Goal: Task Accomplishment & Management: Complete application form

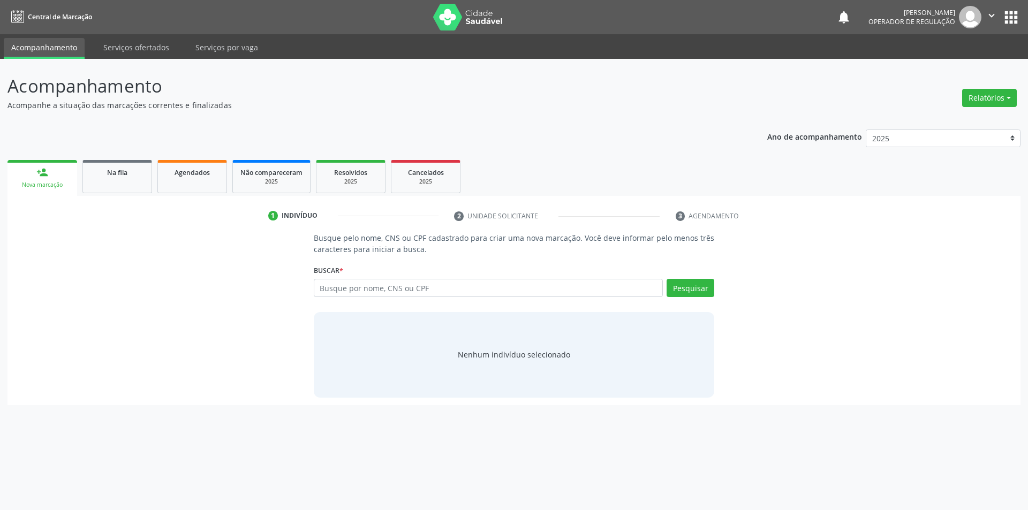
click at [55, 182] on div "Nova marcação" at bounding box center [42, 185] width 55 height 8
click at [498, 293] on input "text" at bounding box center [489, 288] width 350 height 18
type input "71406487430"
click at [697, 290] on button "Pesquisar" at bounding box center [691, 288] width 48 height 18
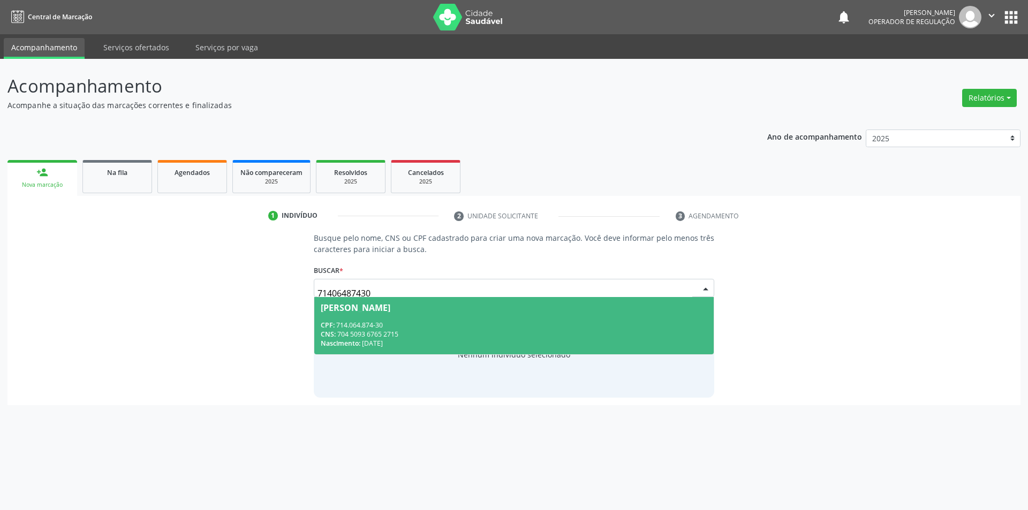
click at [380, 328] on div "CPF: 714.064.874-30" at bounding box center [514, 325] width 387 height 9
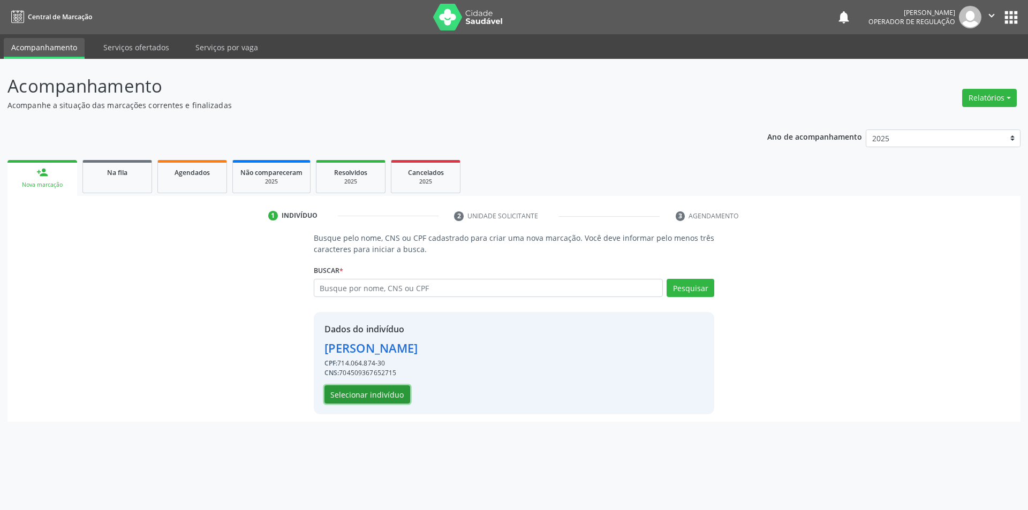
click at [358, 397] on button "Selecionar indivíduo" at bounding box center [368, 395] width 86 height 18
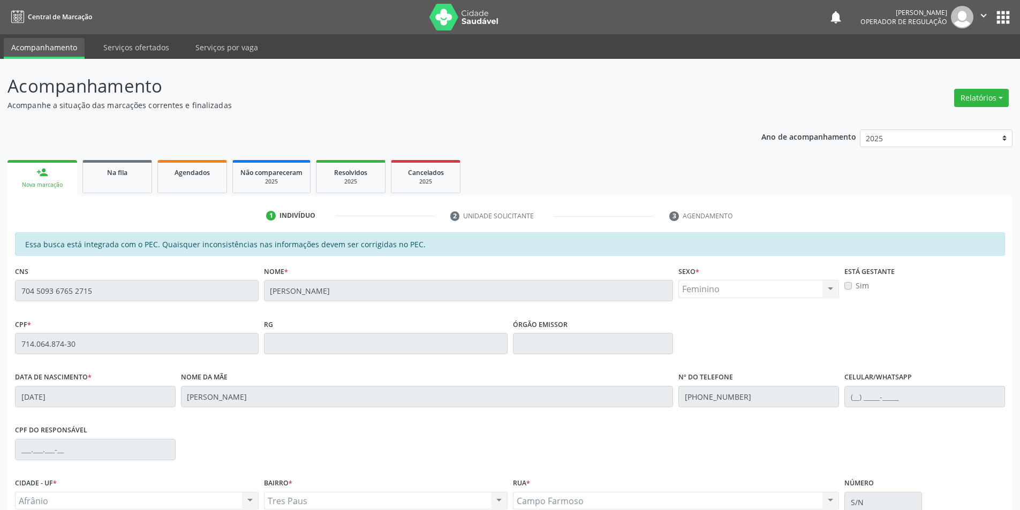
scroll to position [101, 0]
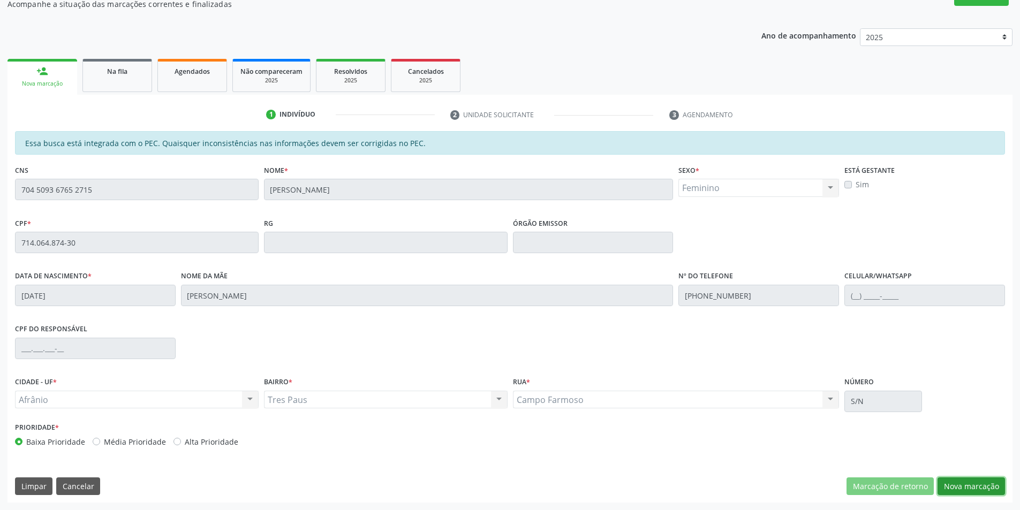
click at [960, 483] on button "Nova marcação" at bounding box center [971, 487] width 67 height 18
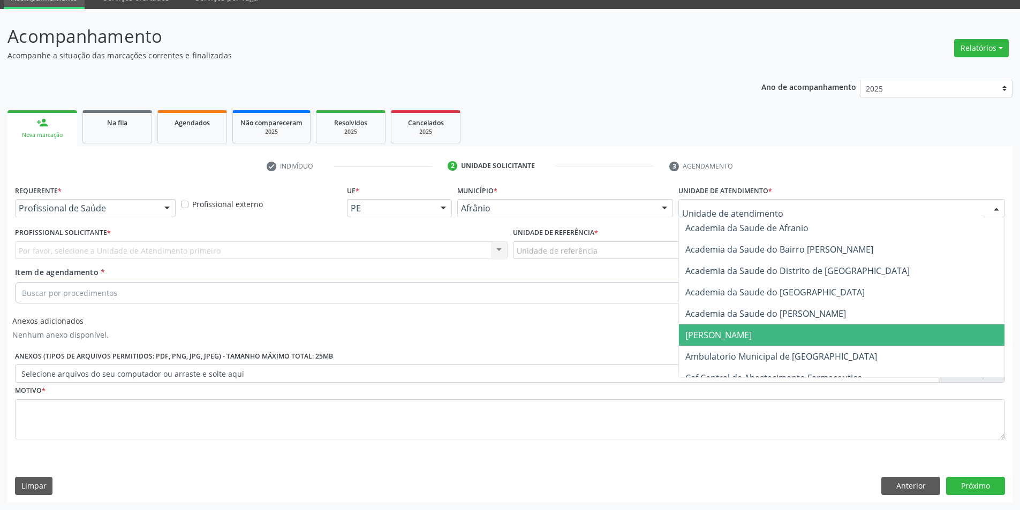
scroll to position [50, 0]
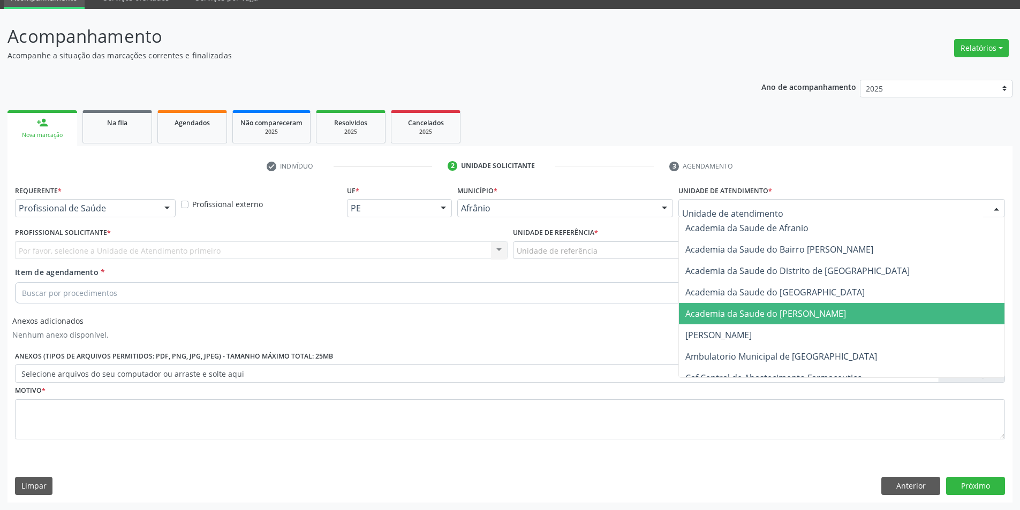
click at [758, 314] on span "Academia da Saude do [PERSON_NAME]" at bounding box center [766, 314] width 161 height 12
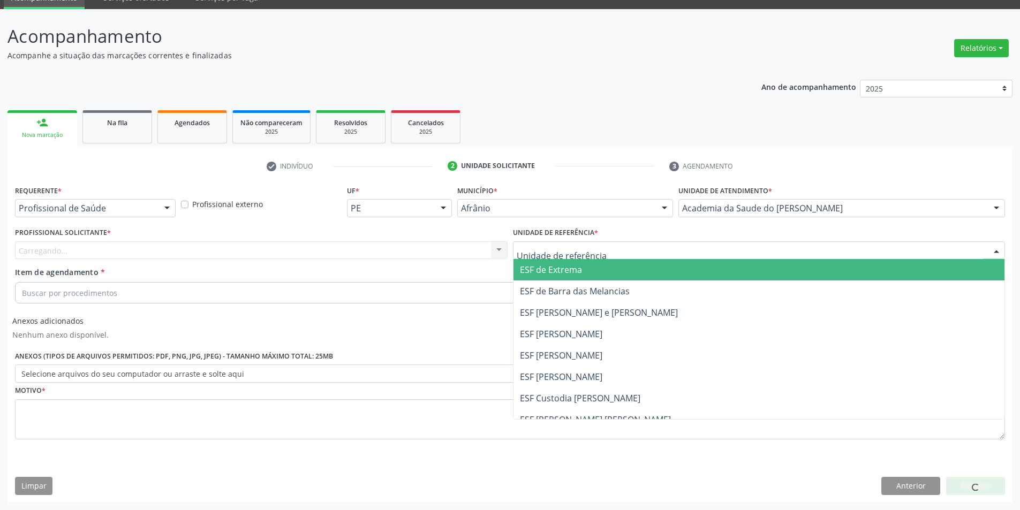
click at [618, 255] on div at bounding box center [759, 251] width 493 height 18
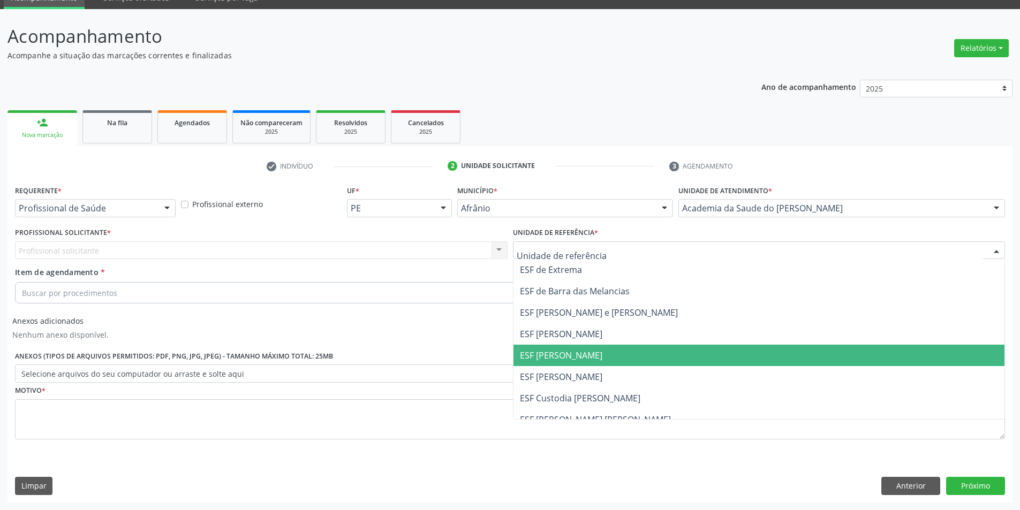
click at [555, 364] on span "ESF [PERSON_NAME]" at bounding box center [760, 355] width 492 height 21
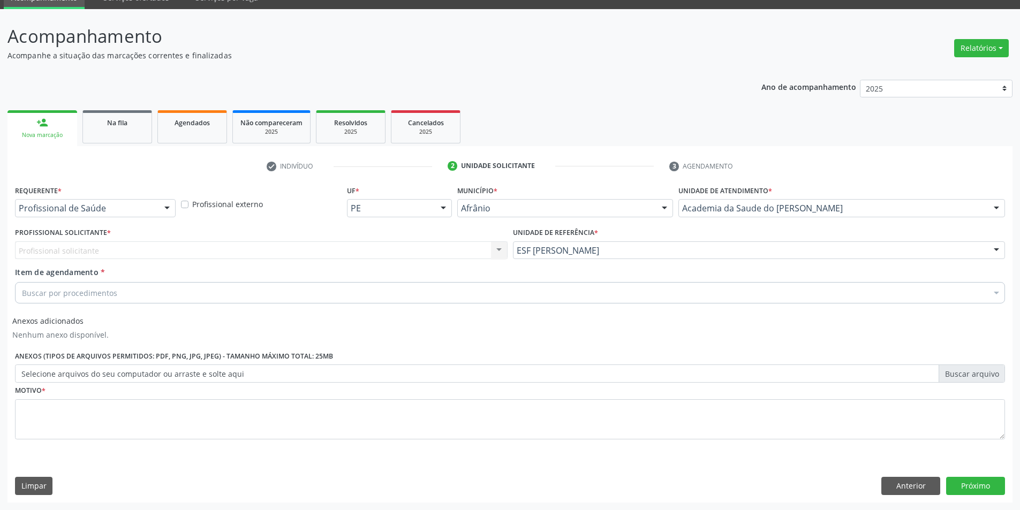
click at [357, 254] on div "Profissional solicitante Nenhum resultado encontrado para: " " Não há nenhuma o…" at bounding box center [261, 251] width 493 height 18
click at [119, 254] on div "Profissional solicitante Nenhum resultado encontrado para: " " Não há nenhuma o…" at bounding box center [261, 251] width 493 height 18
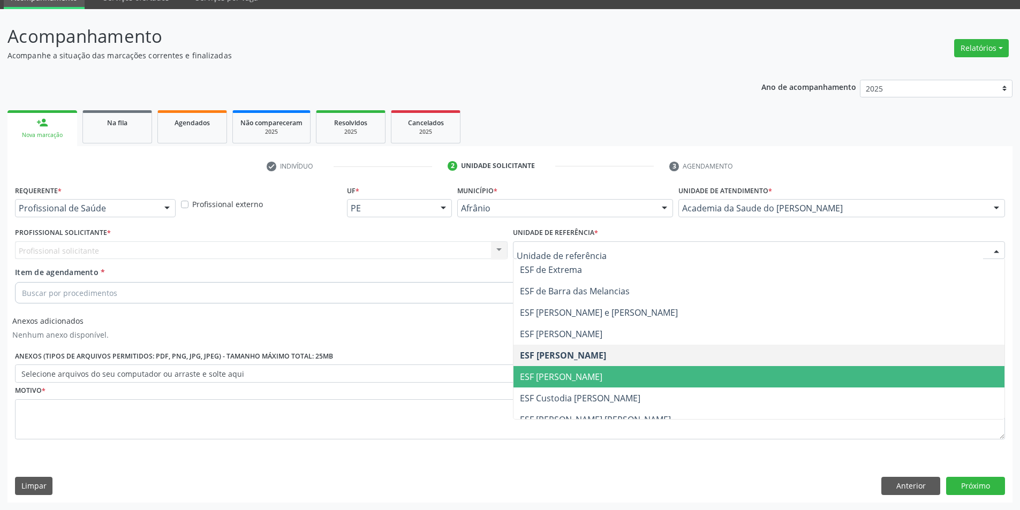
click at [559, 376] on span "ESF [PERSON_NAME]" at bounding box center [561, 377] width 82 height 12
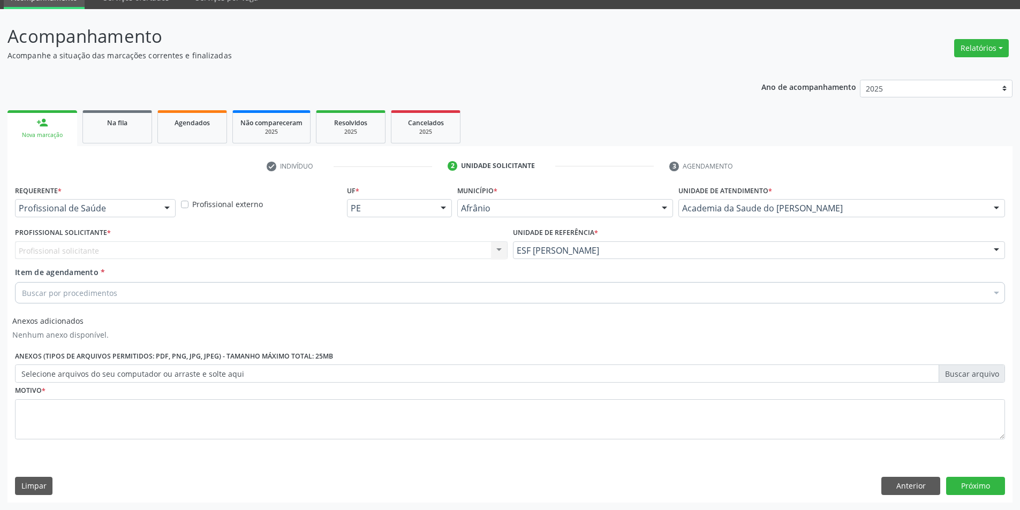
click at [492, 249] on div "Profissional solicitante Nenhum resultado encontrado para: " " Não há nenhuma o…" at bounding box center [261, 251] width 493 height 18
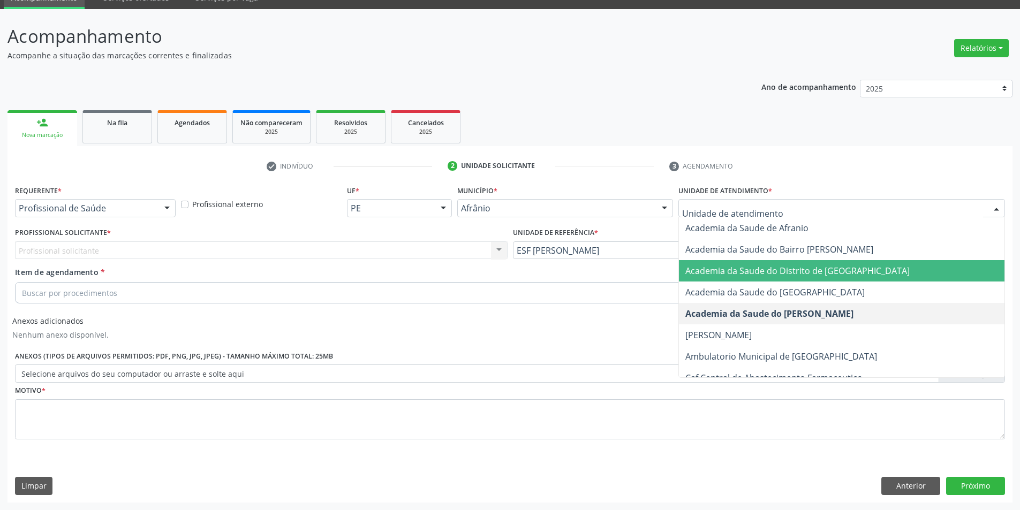
scroll to position [54, 0]
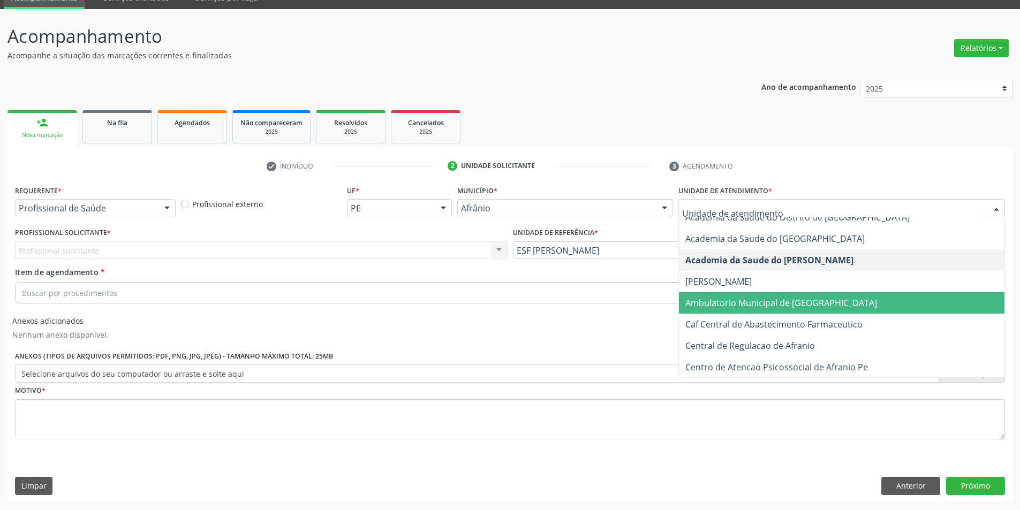
click at [771, 304] on span "Ambulatorio Municipal de [GEOGRAPHIC_DATA]" at bounding box center [782, 303] width 192 height 12
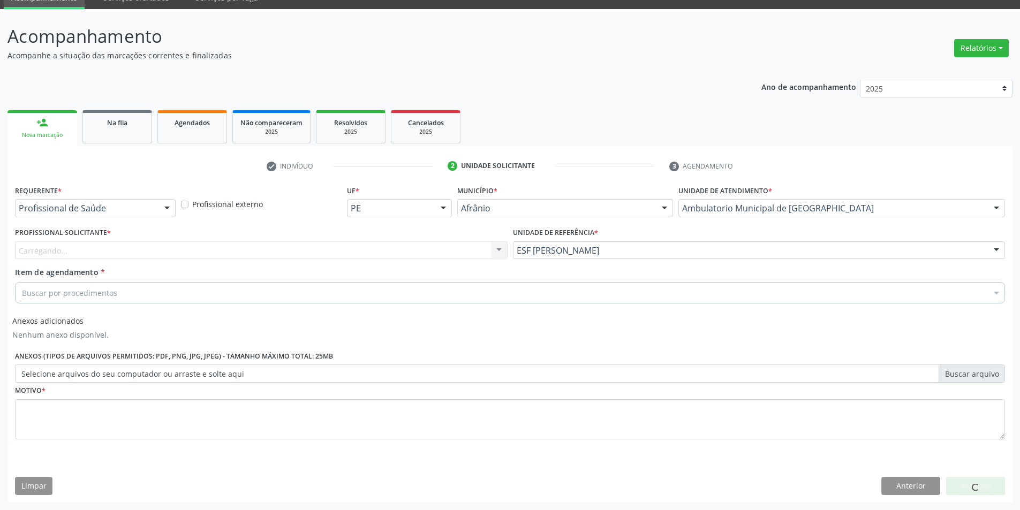
click at [358, 253] on div "Carregando... Nenhum resultado encontrado para: " " Não há nenhuma opção para s…" at bounding box center [261, 251] width 493 height 18
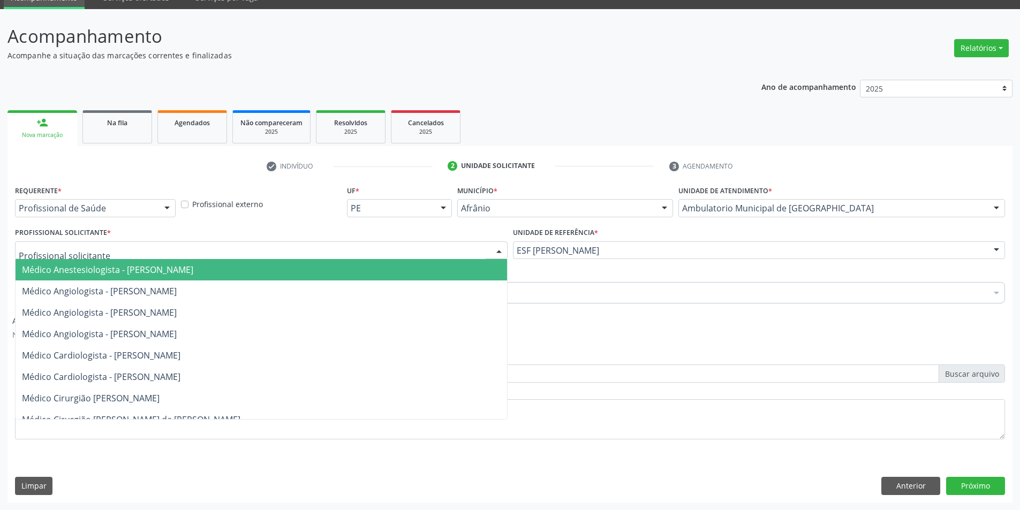
click at [359, 253] on div at bounding box center [261, 251] width 493 height 18
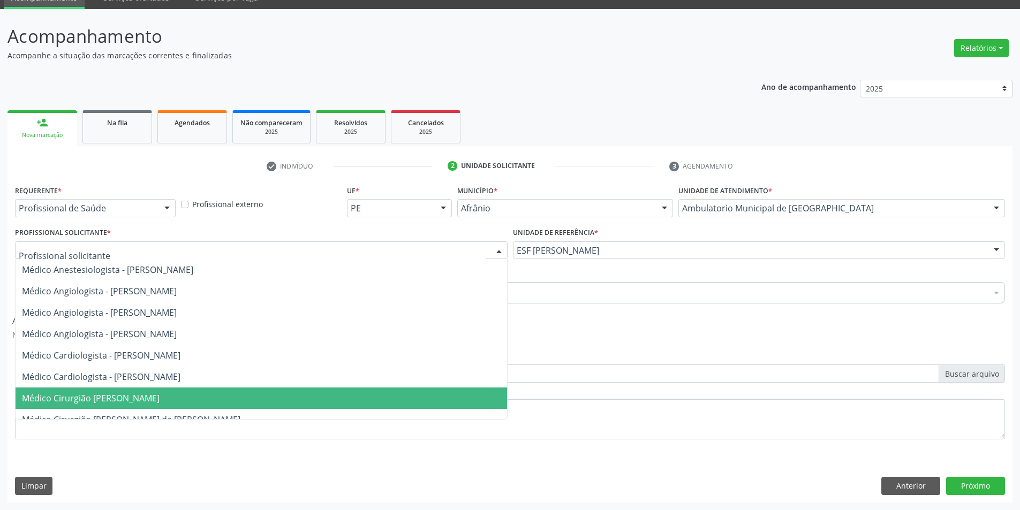
click at [98, 396] on span "Médico Cirurgião [PERSON_NAME]" at bounding box center [91, 399] width 138 height 12
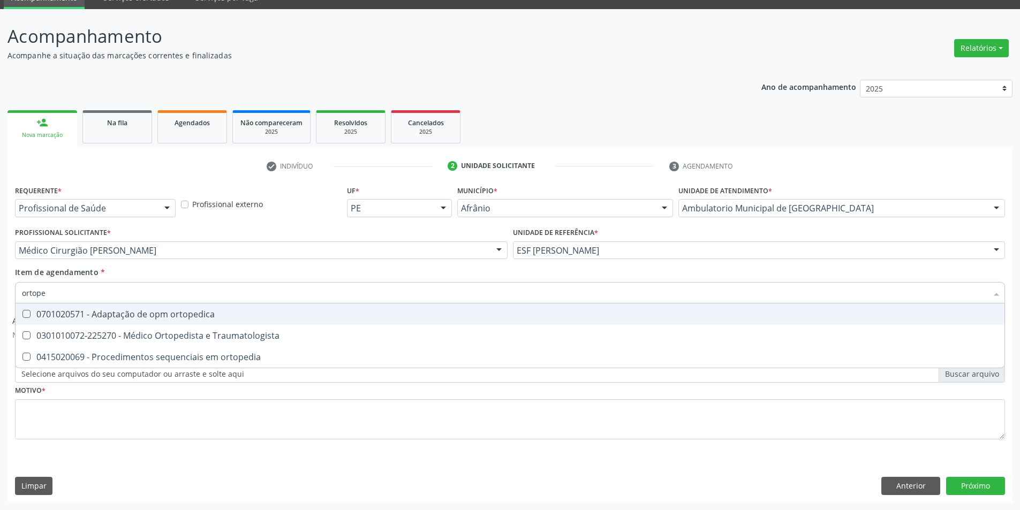
type input "ortoped"
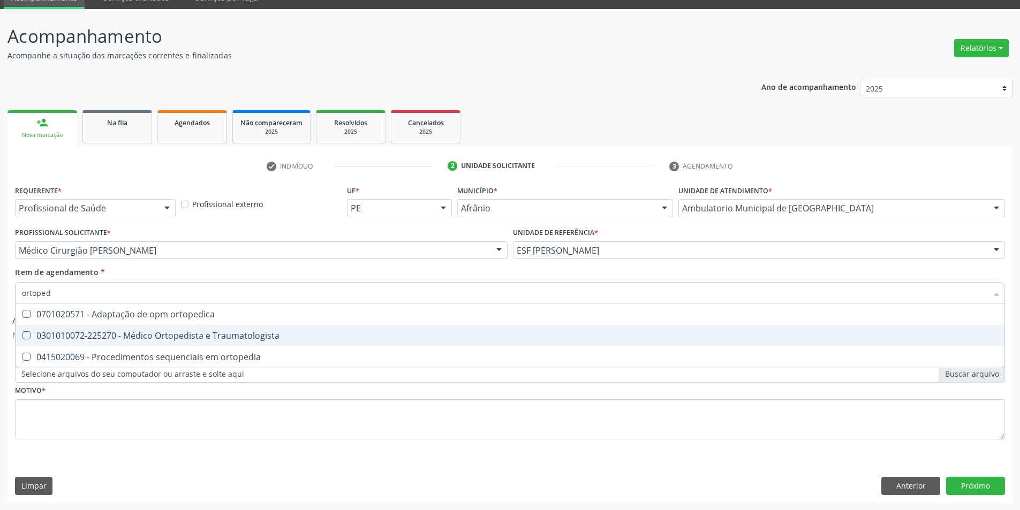
click at [143, 334] on div "0301010072-225270 - Médico Ortopedista e Traumatologista" at bounding box center [510, 336] width 976 height 9
checkbox Traumatologista "true"
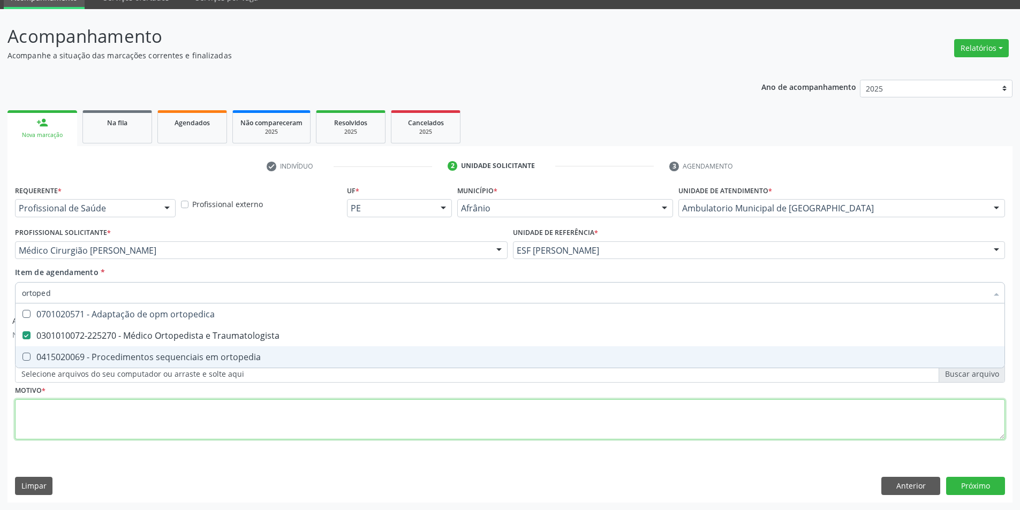
click at [87, 419] on div "Requerente * Profissional de Saúde Profissional de Saúde Paciente Nenhum result…" at bounding box center [510, 319] width 990 height 272
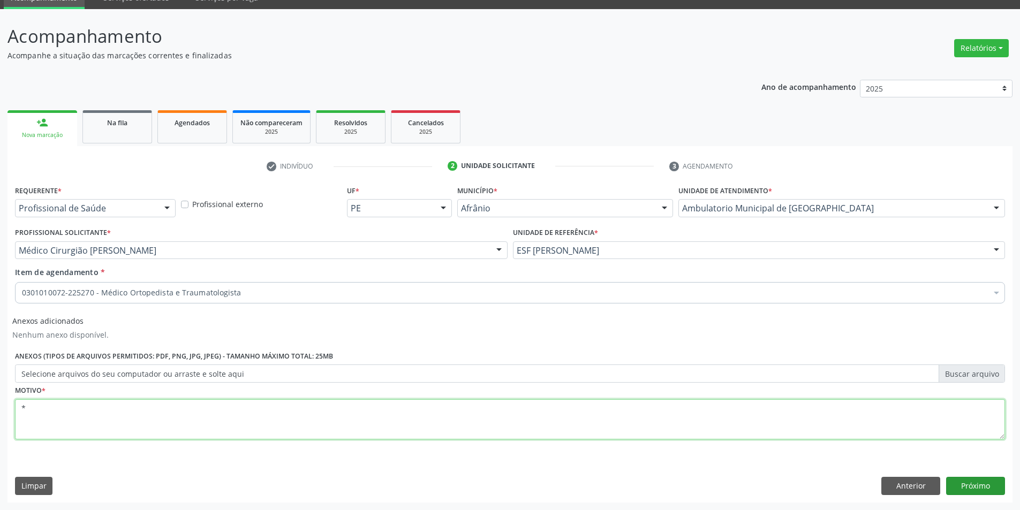
type textarea "*"
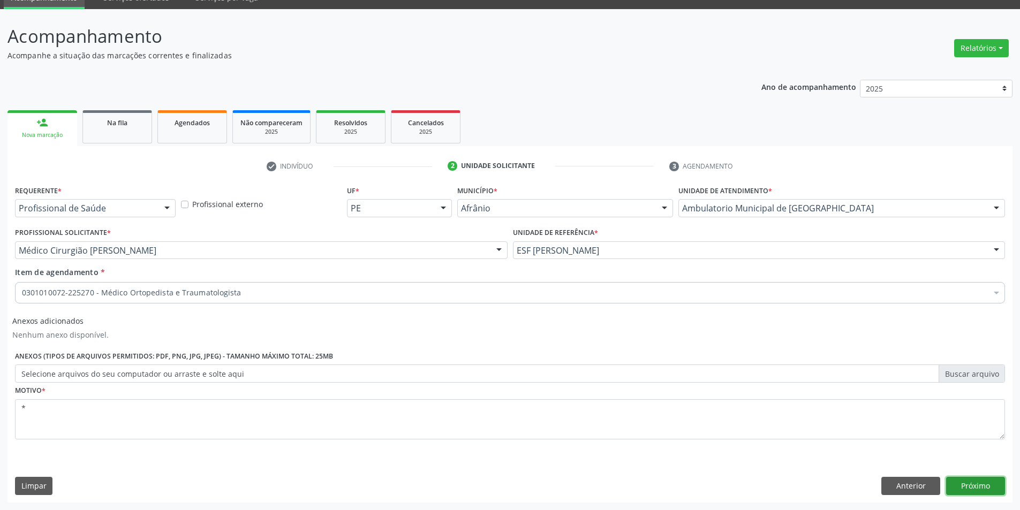
click at [966, 488] on button "Próximo" at bounding box center [975, 486] width 59 height 18
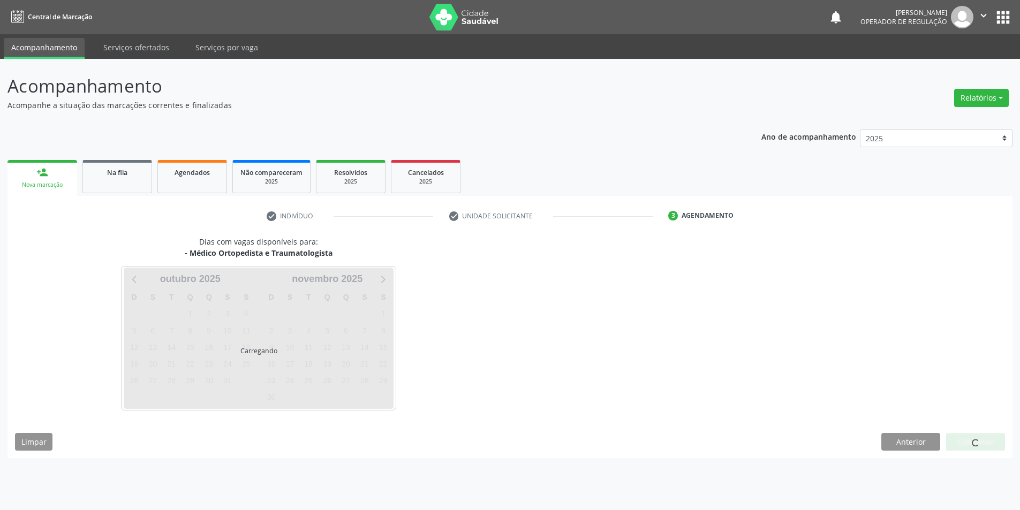
scroll to position [0, 0]
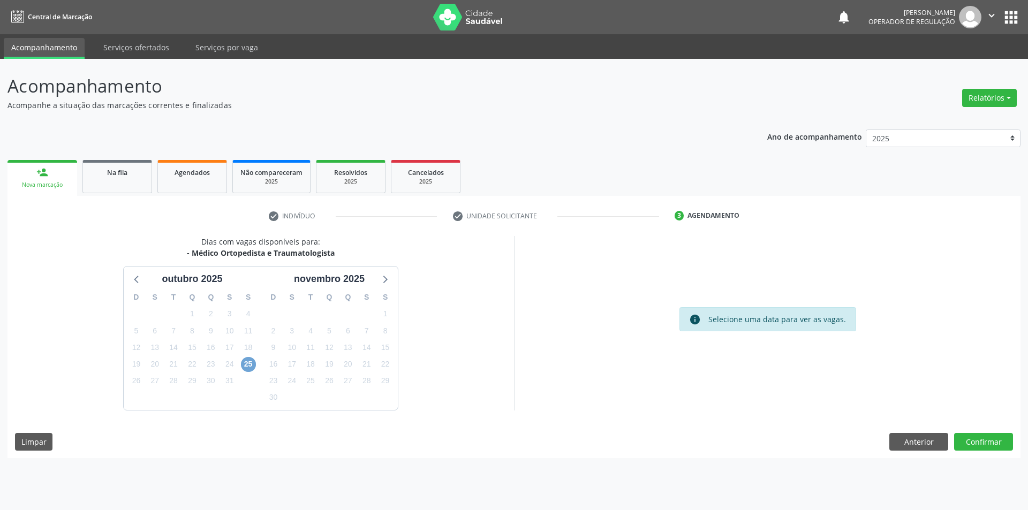
click at [245, 367] on span "25" at bounding box center [248, 364] width 15 height 15
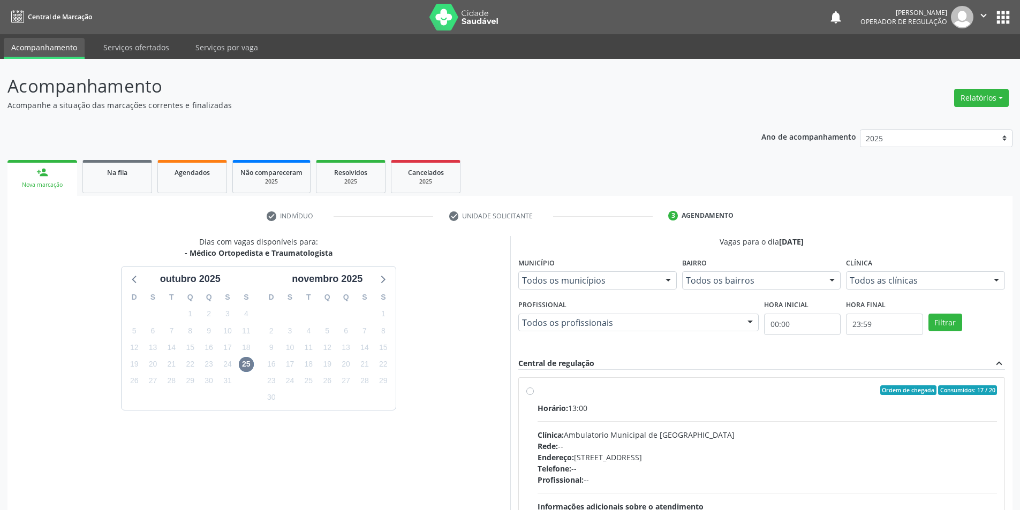
click at [538, 391] on label "Ordem de chegada Consumidos: 17 / 20 Horário: 13:00 Clínica: Ambulatorio Munici…" at bounding box center [768, 468] width 460 height 164
click at [532, 391] on input "Ordem de chegada Consumidos: 17 / 20 Horário: 13:00 Clínica: Ambulatorio Munici…" at bounding box center [529, 391] width 7 height 10
radio input "true"
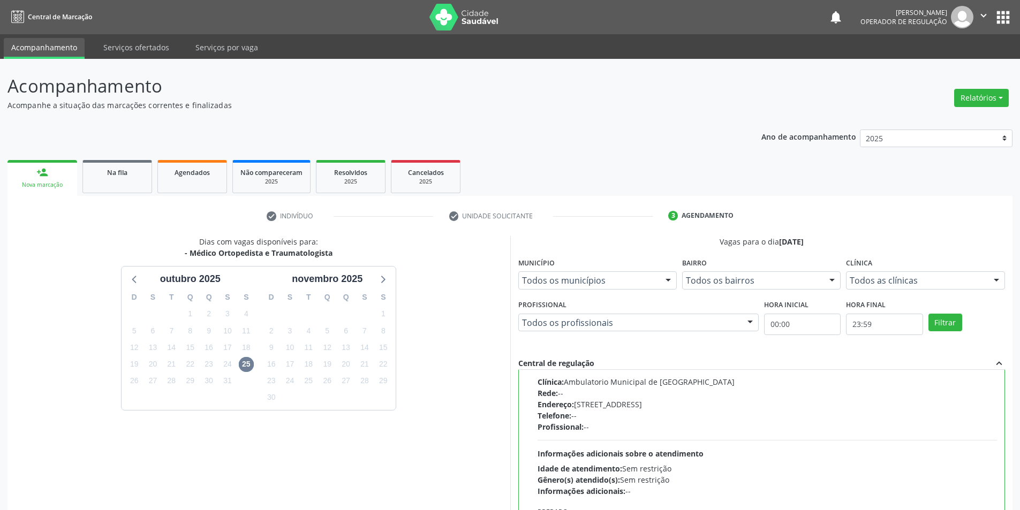
scroll to position [130, 0]
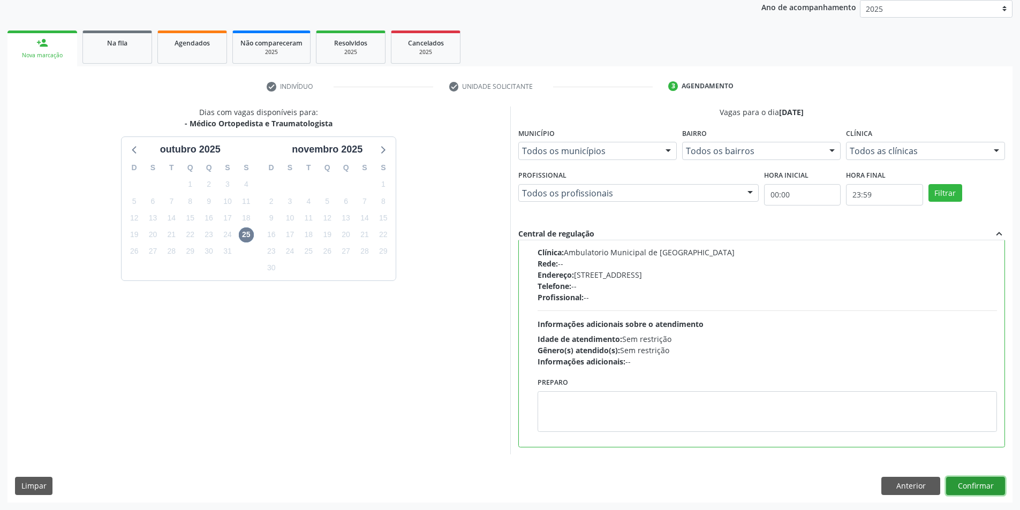
click at [962, 480] on button "Confirmar" at bounding box center [975, 486] width 59 height 18
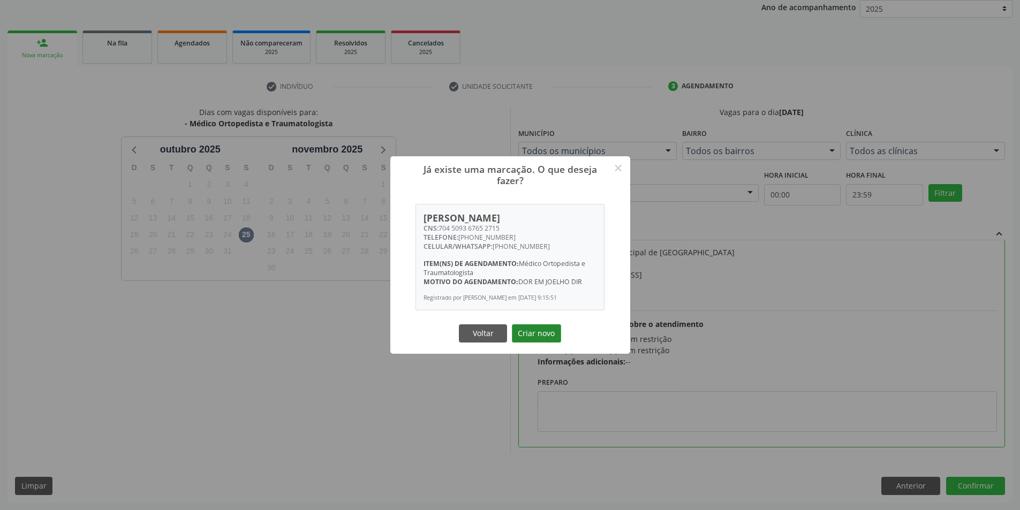
click at [536, 332] on button "Criar novo" at bounding box center [536, 334] width 49 height 18
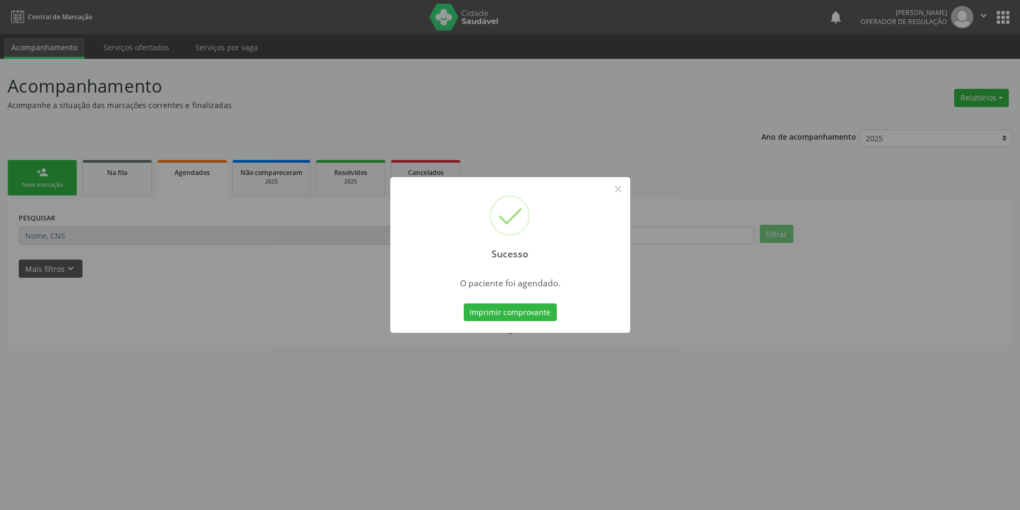
scroll to position [0, 0]
click at [540, 313] on button "Imprimir comprovante" at bounding box center [514, 313] width 93 height 18
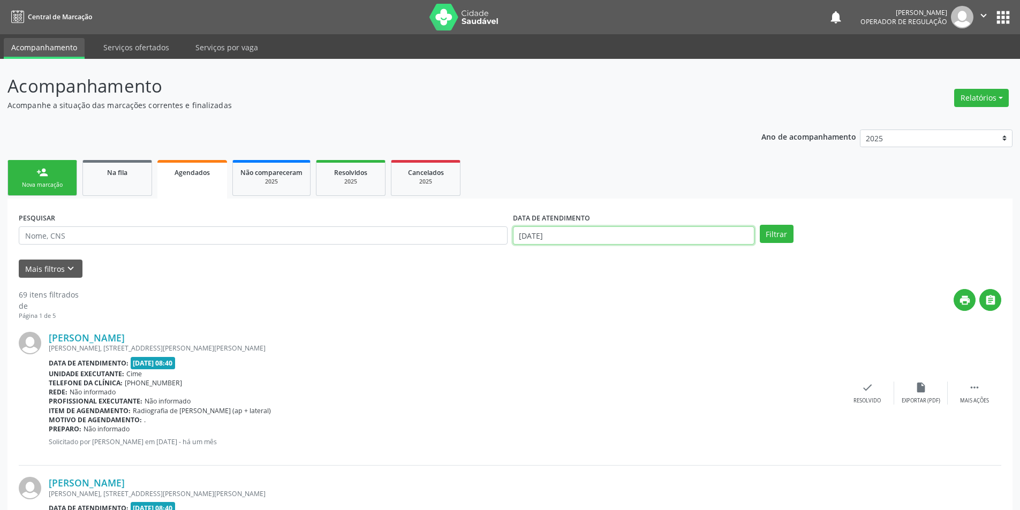
click at [573, 238] on input "[DATE]" at bounding box center [634, 236] width 242 height 18
click at [518, 259] on icon at bounding box center [521, 258] width 7 height 7
select select "8"
click at [547, 289] on span "1" at bounding box center [548, 290] width 21 height 21
type input "[DATE]"
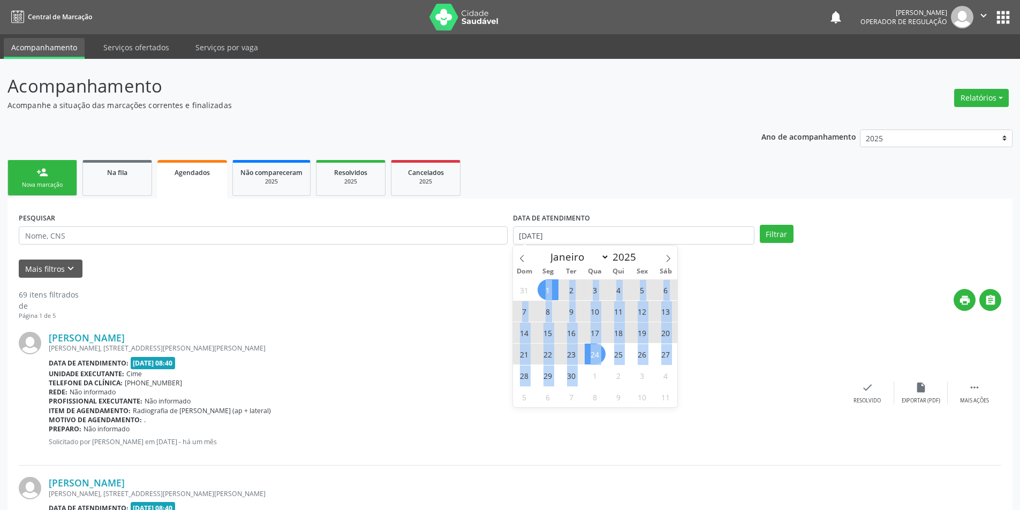
drag, startPoint x: 547, startPoint y: 289, endPoint x: 584, endPoint y: 366, distance: 85.5
click at [584, 366] on div "31 1 2 3 4 5 6 7 8 9 10 11 12 13 14 15 16 17 18 19 20 21 22 23 24 25 26 27 28 2…" at bounding box center [595, 343] width 165 height 129
click at [573, 373] on span "30" at bounding box center [571, 375] width 21 height 21
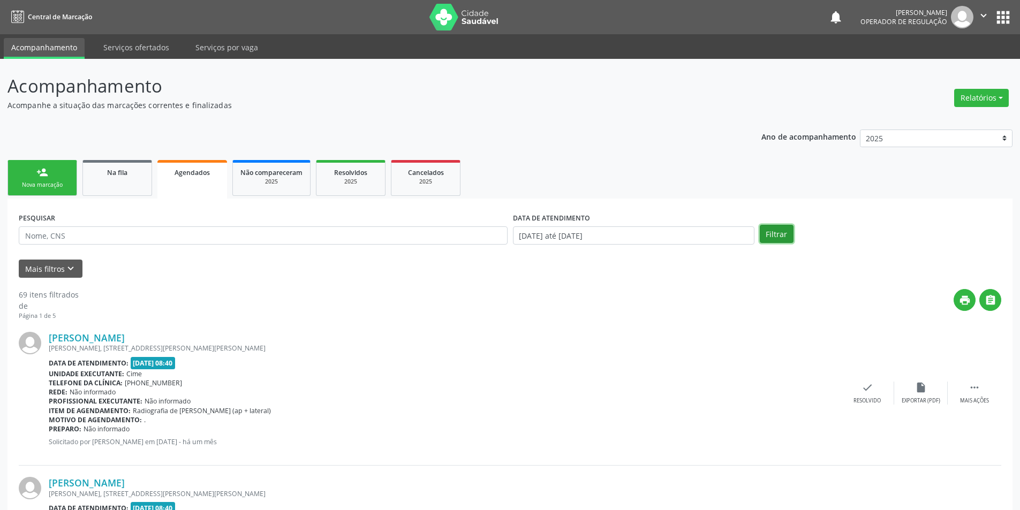
click at [777, 234] on button "Filtrar" at bounding box center [777, 234] width 34 height 18
click at [1010, 21] on button "apps" at bounding box center [1003, 17] width 19 height 19
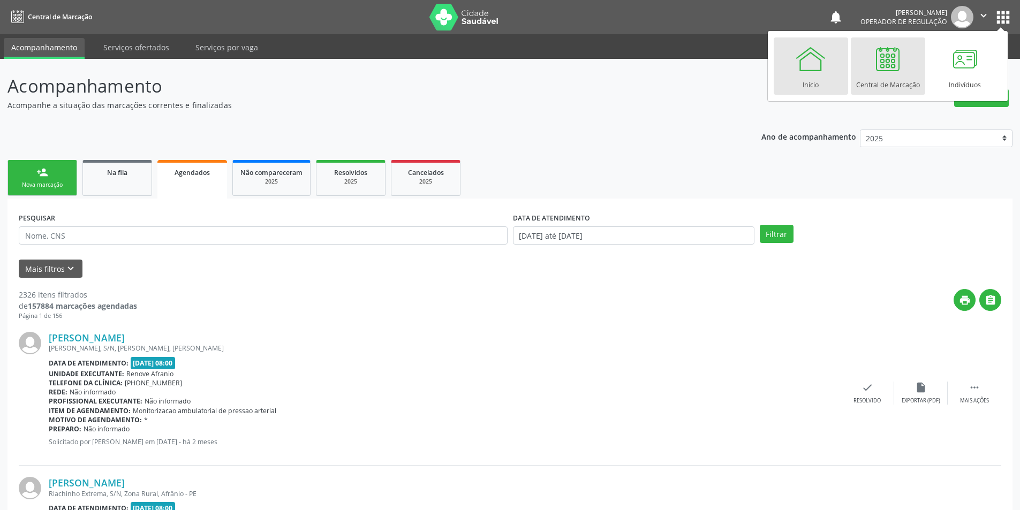
click at [832, 57] on link "Início" at bounding box center [811, 65] width 74 height 57
